Goal: Task Accomplishment & Management: Use online tool/utility

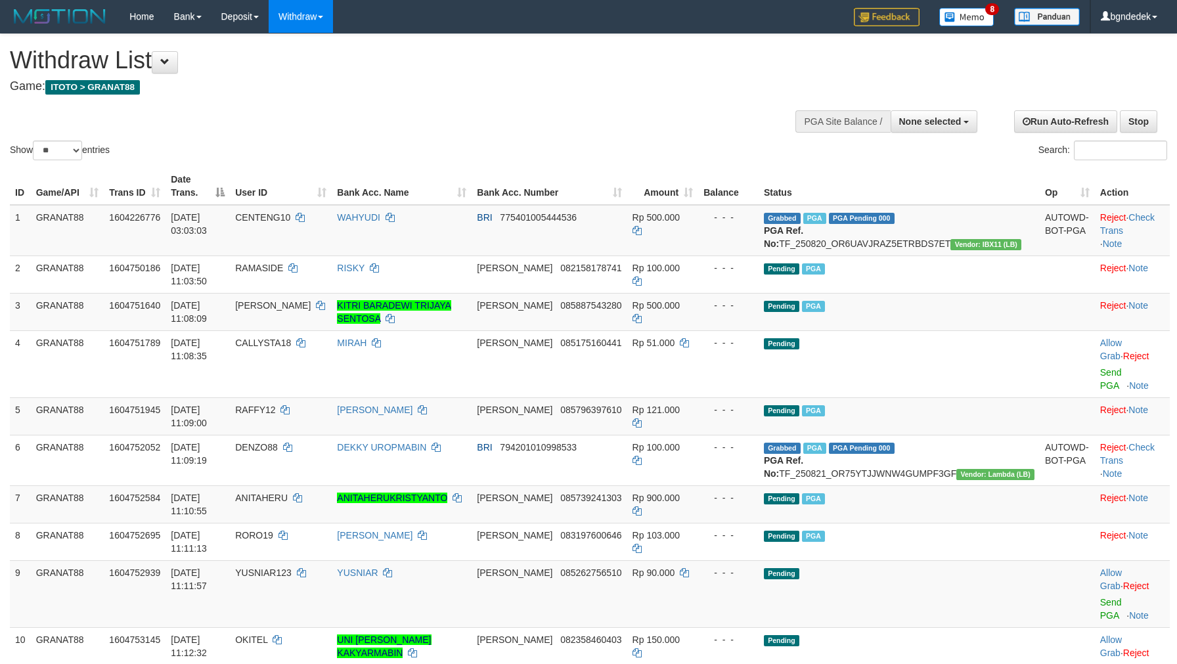
select select
select select "**"
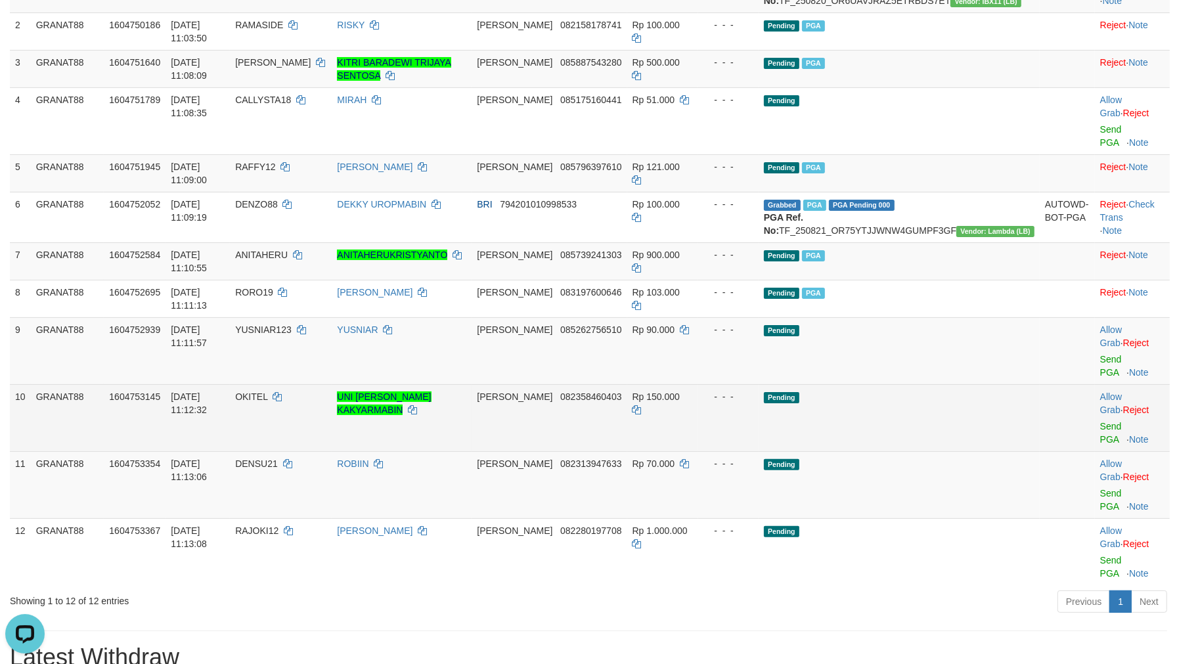
click at [267, 391] on span "OKITEL" at bounding box center [251, 396] width 32 height 11
copy span "OKITEL"
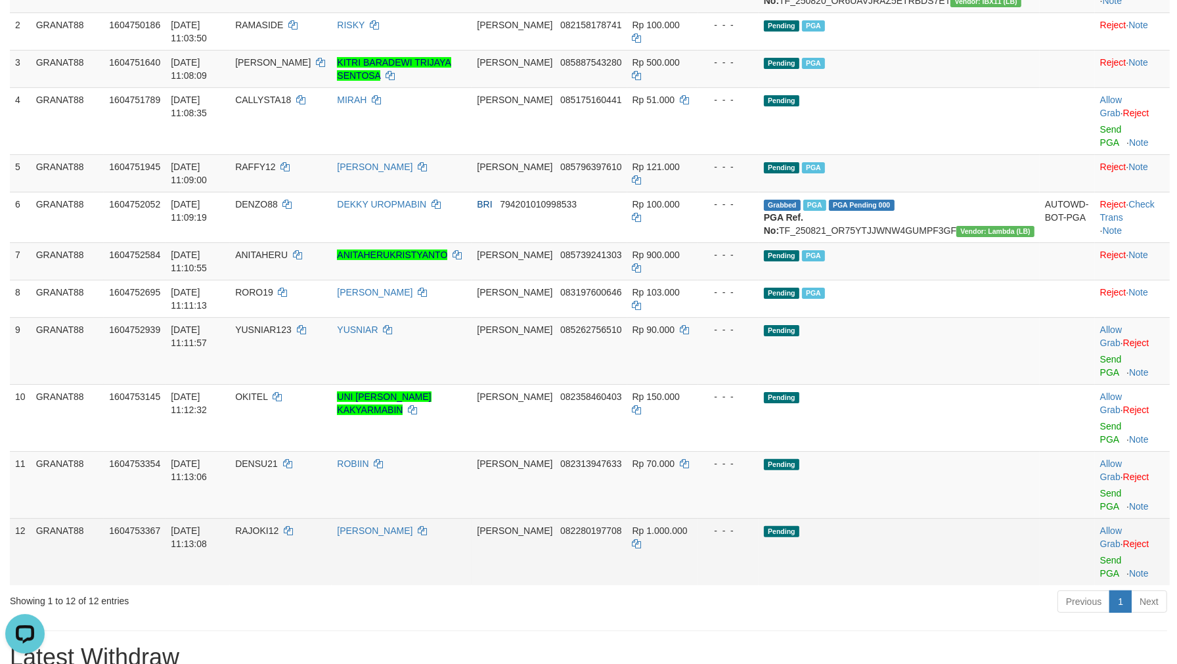
click at [278, 525] on span "RAJOKI12" at bounding box center [256, 530] width 43 height 11
drag, startPoint x: 316, startPoint y: 385, endPoint x: 309, endPoint y: 385, distance: 7.2
click at [278, 525] on span "RAJOKI12" at bounding box center [256, 530] width 43 height 11
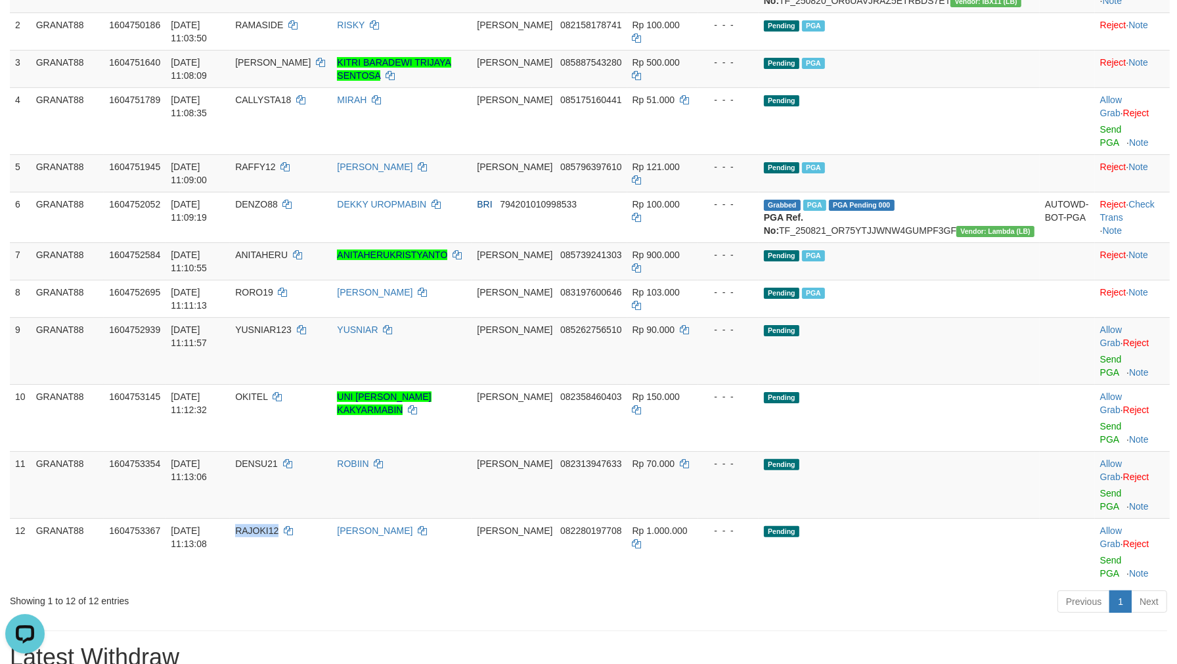
copy span "RAJOKI12"
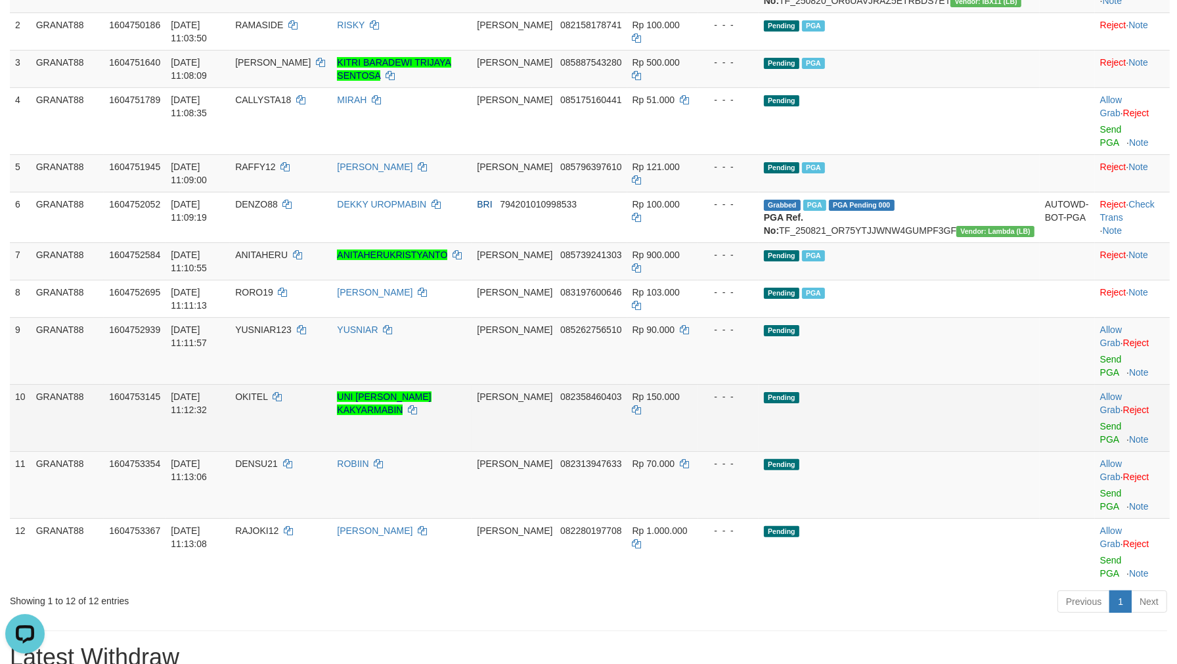
click at [680, 391] on span "Rp 150.000" at bounding box center [655, 396] width 47 height 11
drag, startPoint x: 703, startPoint y: 299, endPoint x: 693, endPoint y: 298, distance: 9.3
click at [680, 391] on span "Rp 150.000" at bounding box center [655, 396] width 47 height 11
copy span "150.000"
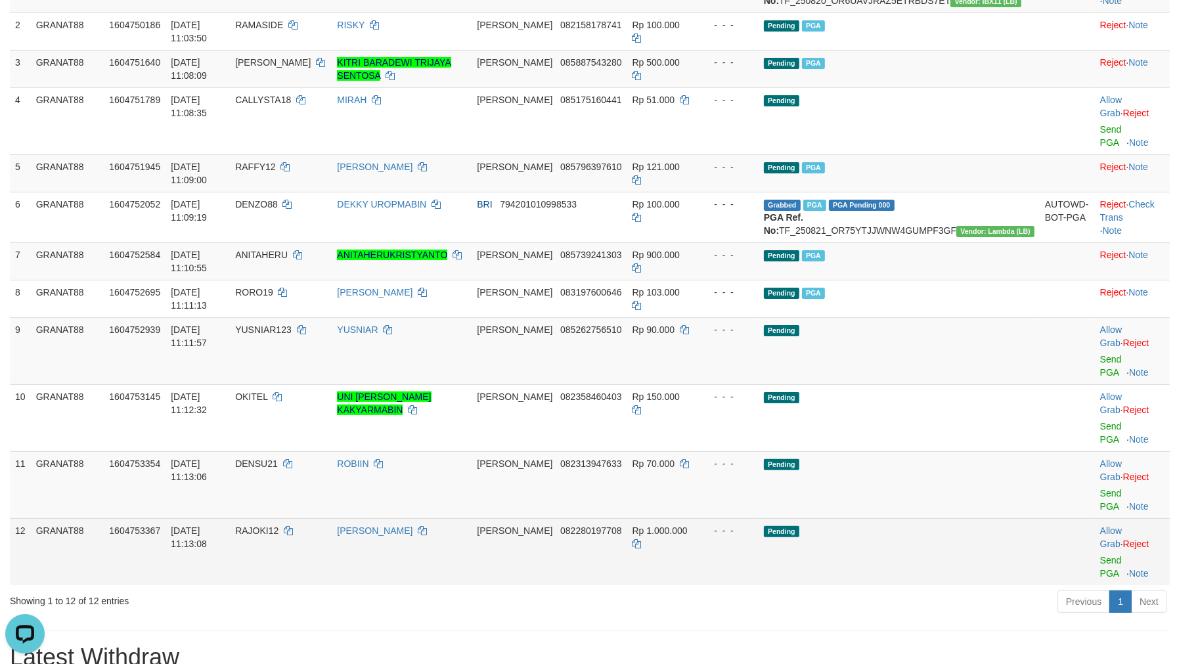
click at [687, 525] on span "Rp 1.000.000" at bounding box center [659, 530] width 55 height 11
drag, startPoint x: 709, startPoint y: 386, endPoint x: 701, endPoint y: 386, distance: 7.9
click at [687, 525] on span "Rp 1.000.000" at bounding box center [659, 530] width 55 height 11
copy span "1.000.000"
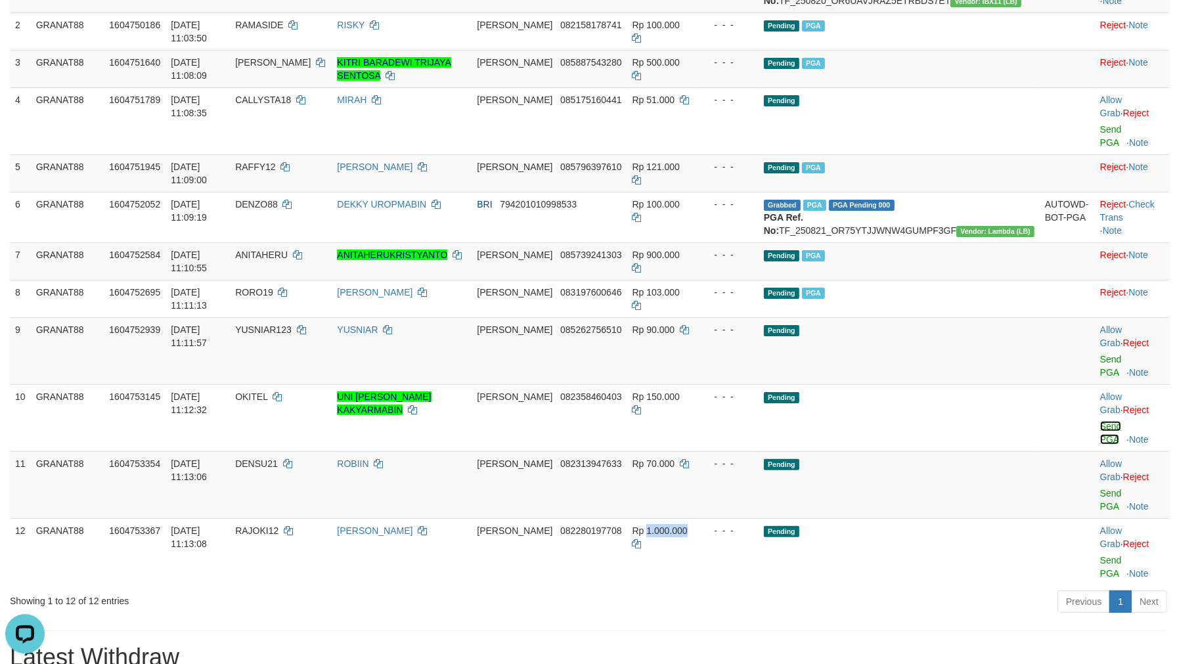
drag, startPoint x: 1085, startPoint y: 320, endPoint x: 920, endPoint y: 372, distance: 173.0
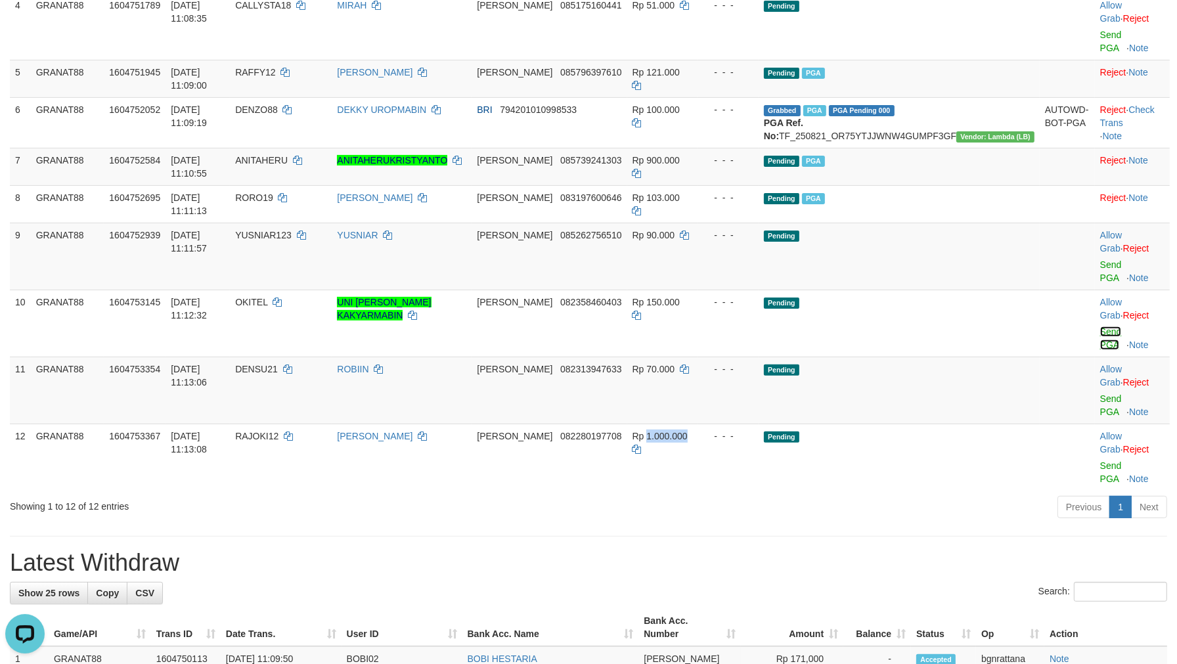
scroll to position [94, 0]
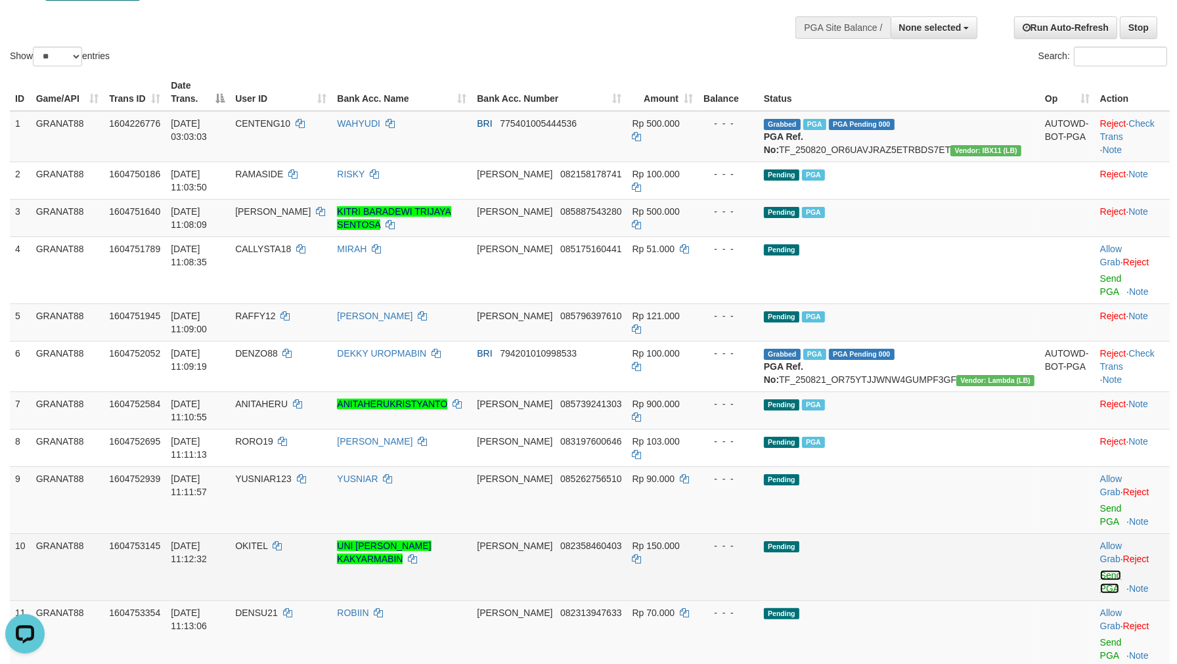
click at [1100, 570] on link "Send PGA" at bounding box center [1111, 582] width 22 height 24
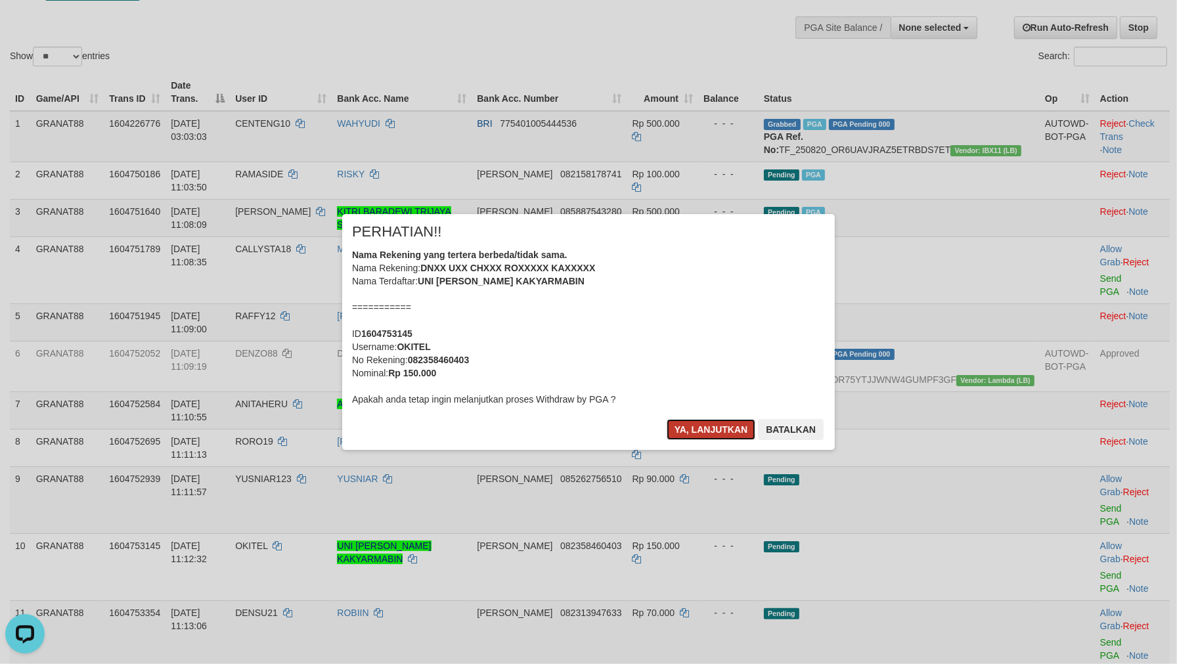
click at [711, 431] on button "Ya, lanjutkan" at bounding box center [710, 429] width 89 height 21
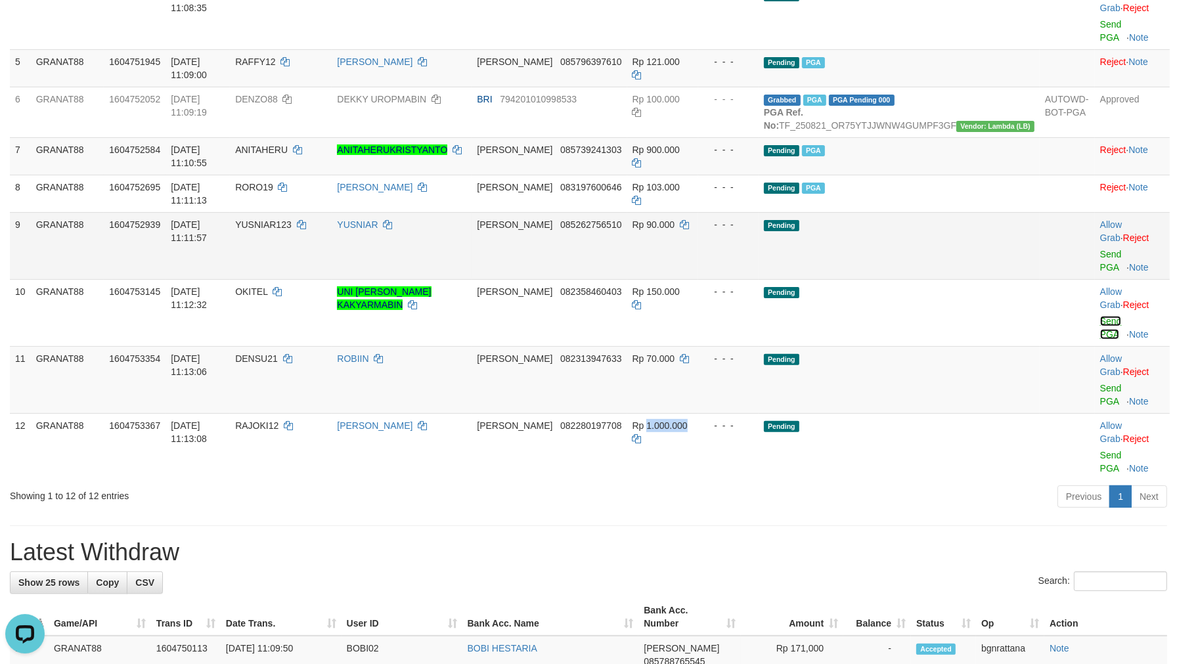
scroll to position [105, 0]
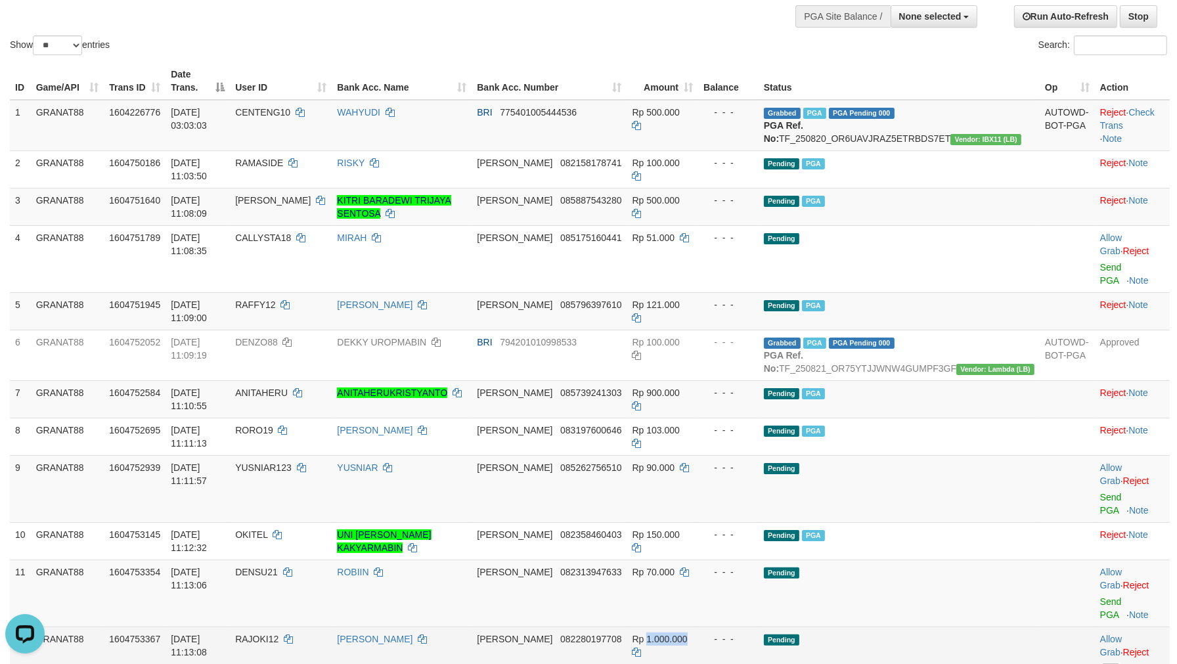
click at [1100, 663] on link "Send PGA" at bounding box center [1111, 675] width 22 height 24
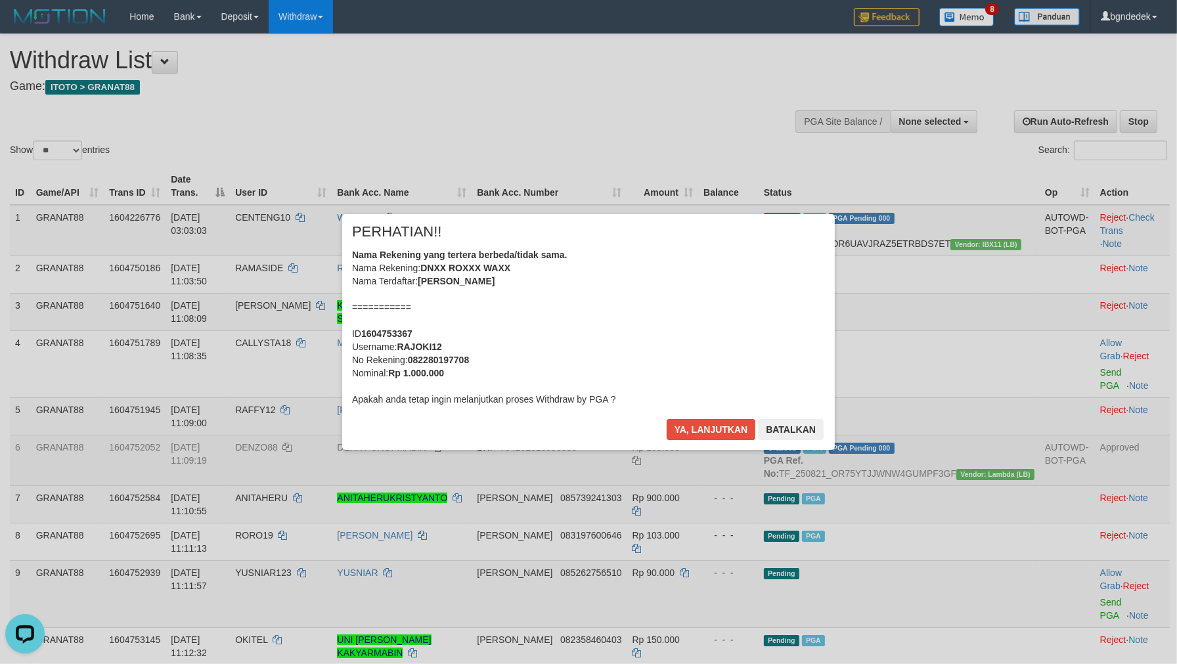
scroll to position [0, 0]
click at [723, 431] on button "Ya, lanjutkan" at bounding box center [710, 429] width 89 height 21
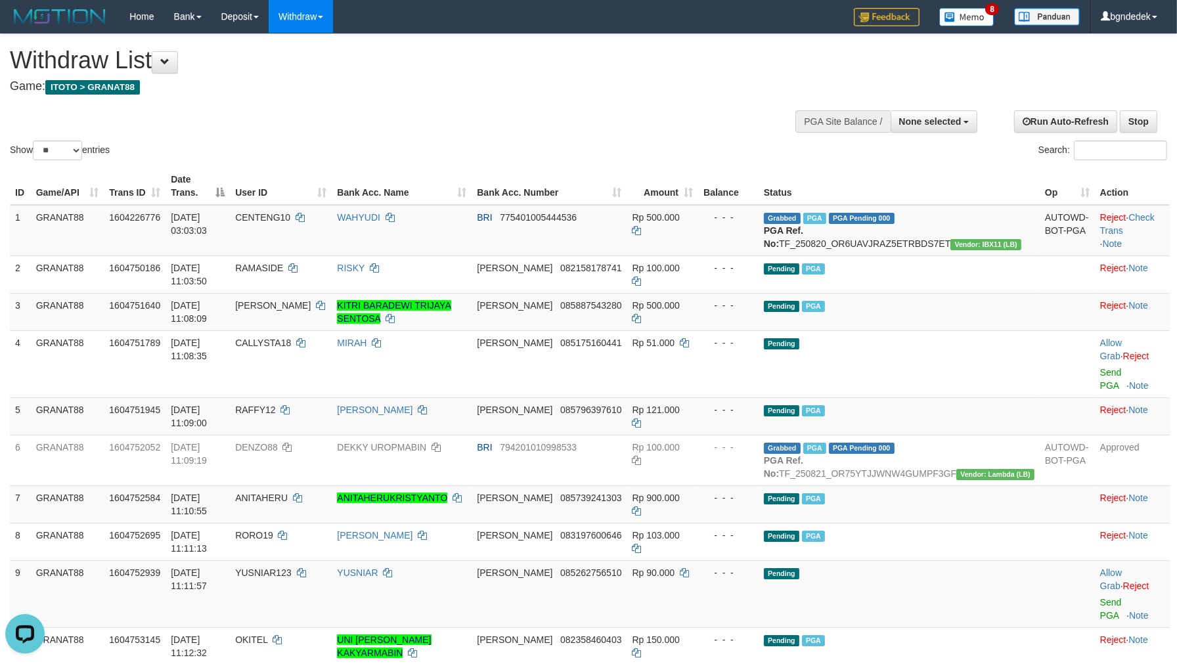
scroll to position [243, 0]
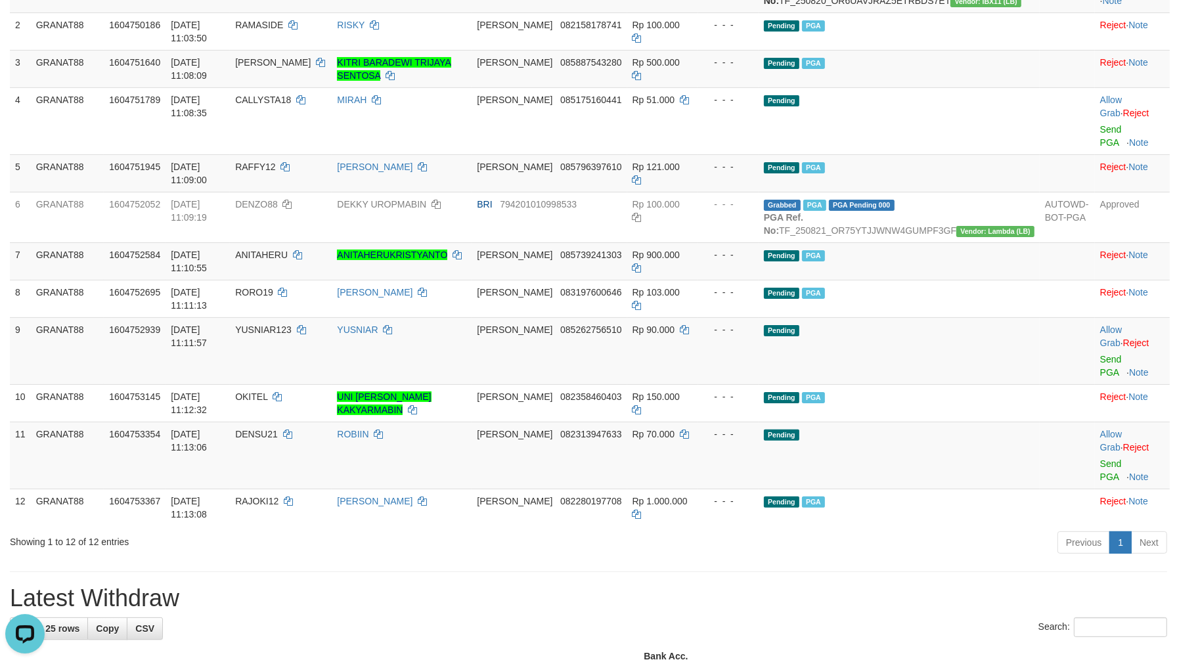
click at [700, 617] on div "Search:" at bounding box center [588, 628] width 1157 height 23
